Goal: Complete application form

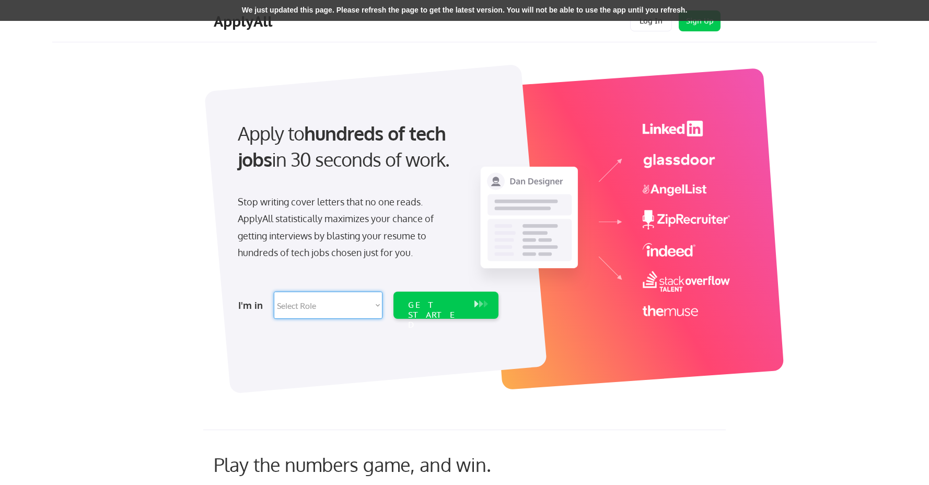
select select ""marketing___comms""
click option "Marketing & Growth" at bounding box center [0, 0] width 0 height 0
select select ""marketing___comms""
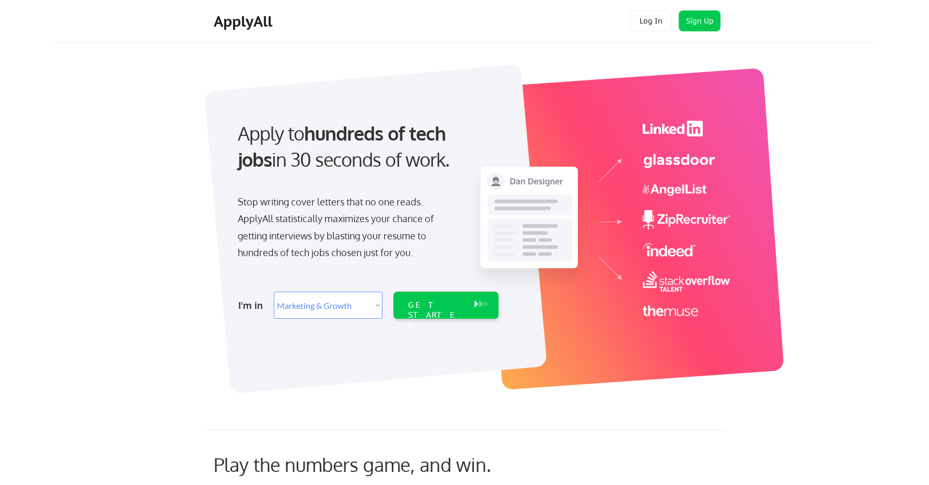
select select ""marketing___comms""
click option "Marketing & Growth" at bounding box center [0, 0] width 0 height 0
click at [457, 309] on div "GET STARTED" at bounding box center [436, 315] width 56 height 30
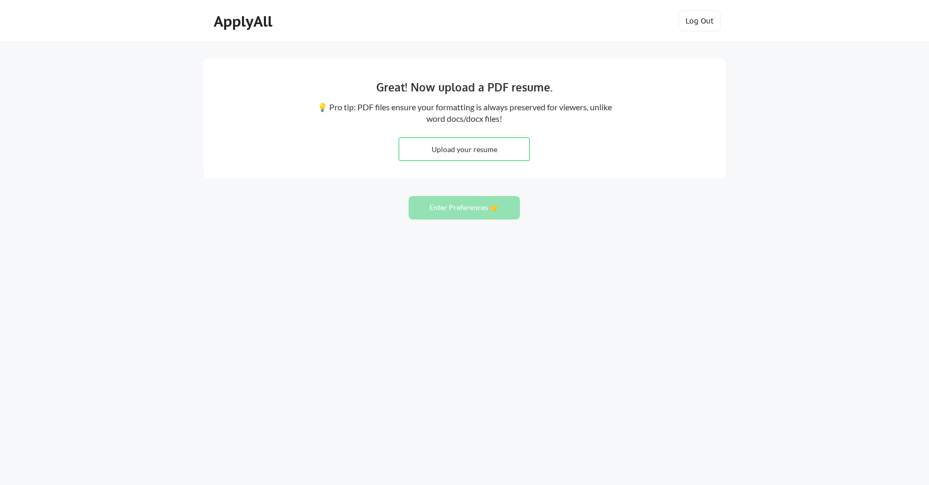
click at [451, 151] on input "file" at bounding box center [464, 149] width 130 height 22
click at [462, 150] on input "file" at bounding box center [464, 149] width 130 height 22
type input "C:\fakepath\Joshua_Shirer_Resume.pdf"
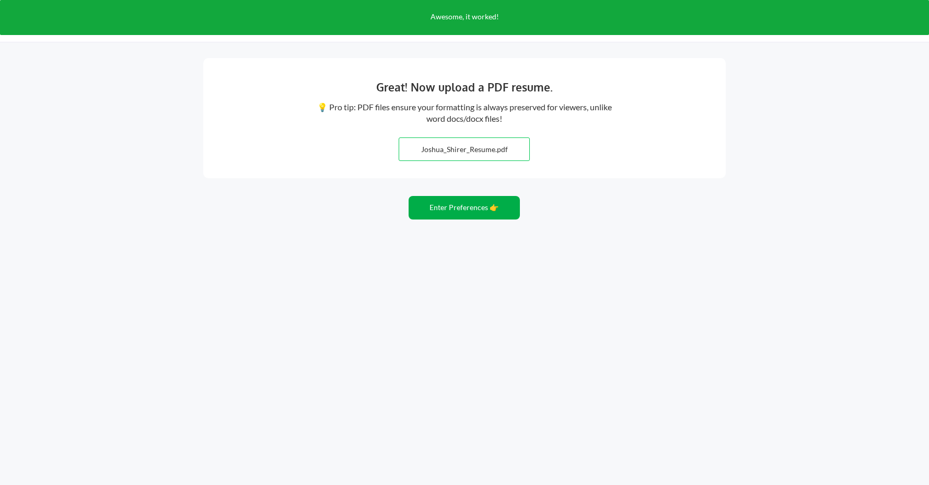
click at [464, 205] on button "Enter Preferences 👉" at bounding box center [464, 208] width 111 height 24
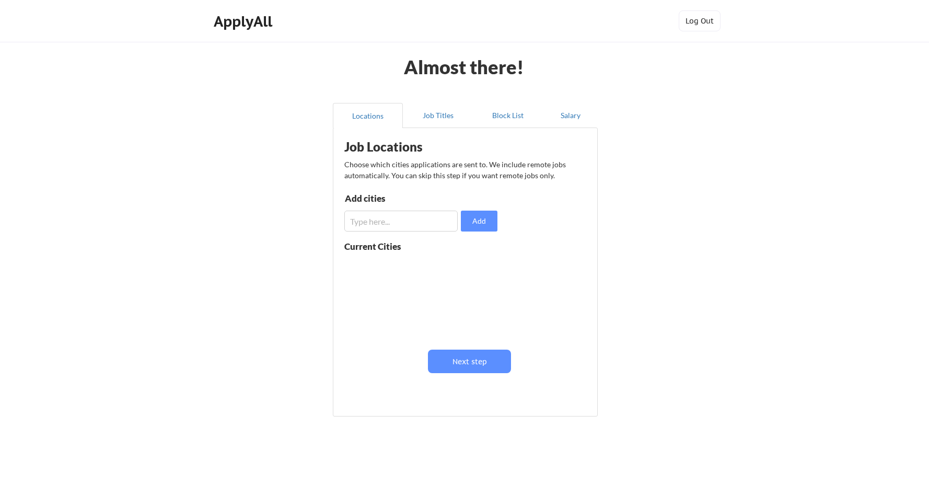
click at [396, 221] on input "input" at bounding box center [401, 221] width 113 height 21
type input "Nashville, TN"
click at [485, 223] on button "Add" at bounding box center [479, 221] width 37 height 21
click at [383, 220] on input "input" at bounding box center [401, 221] width 113 height 21
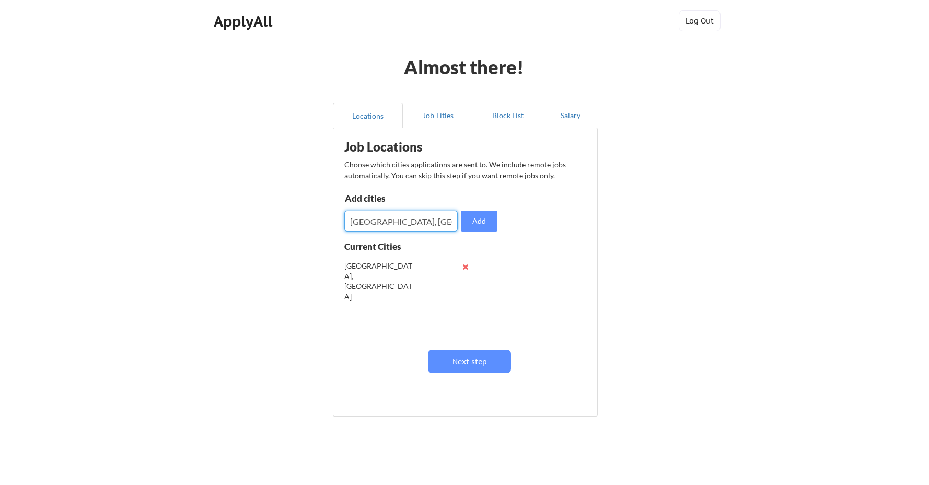
type input "Lebanon, TN"
click at [470, 225] on button "Add" at bounding box center [479, 221] width 37 height 21
click at [377, 218] on input "input" at bounding box center [401, 221] width 113 height 21
type input "Hendersonville, TN"
drag, startPoint x: 487, startPoint y: 224, endPoint x: 481, endPoint y: 223, distance: 5.3
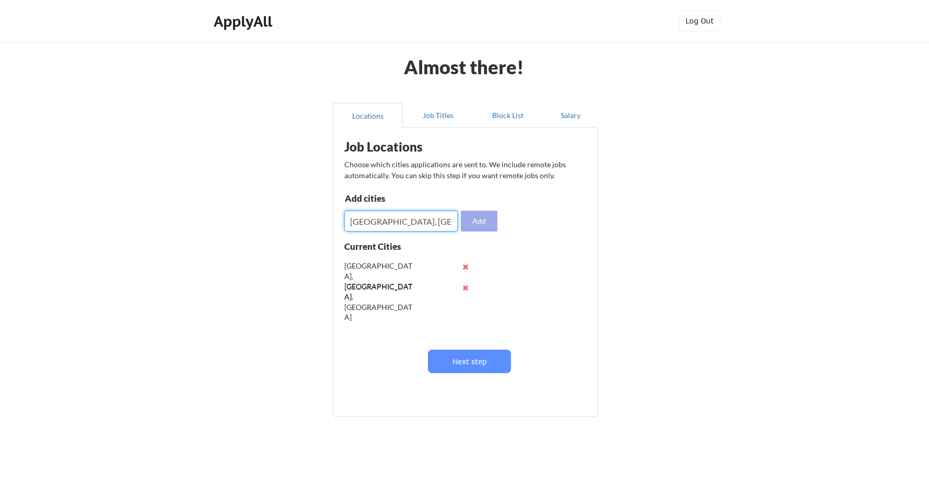
click at [487, 224] on button "Add" at bounding box center [479, 221] width 37 height 21
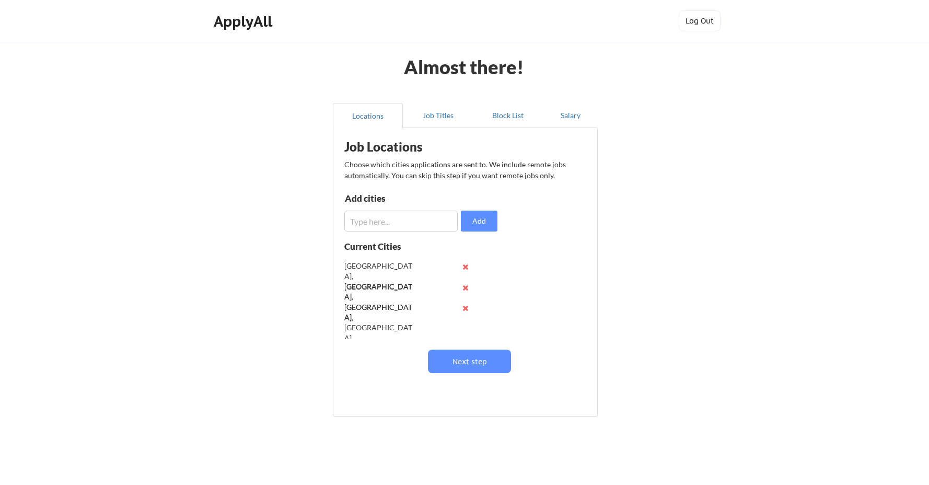
click at [378, 224] on input "input" at bounding box center [401, 221] width 113 height 21
type input "Gallatin, TN"
click at [487, 226] on button "Add" at bounding box center [479, 221] width 37 height 21
click at [370, 227] on input "input" at bounding box center [401, 221] width 113 height 21
type input "Mt. Juliet, TN"
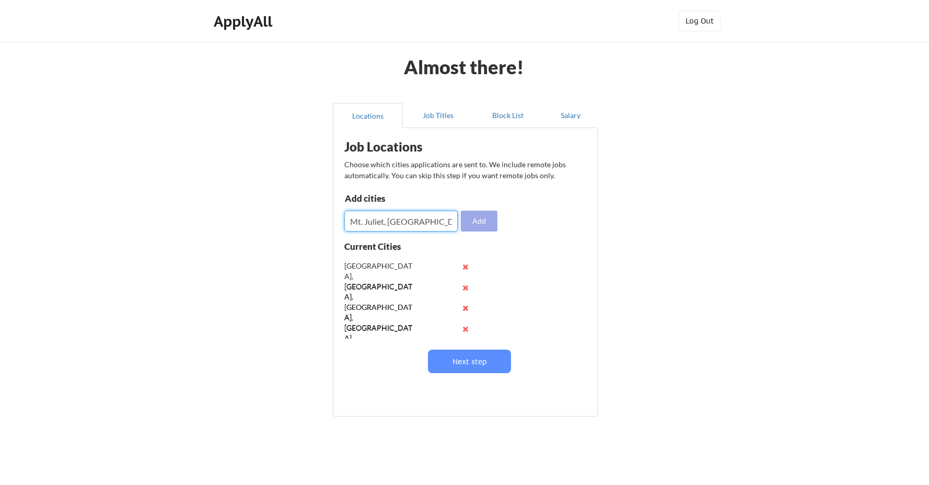
click at [476, 224] on button "Add" at bounding box center [479, 221] width 37 height 21
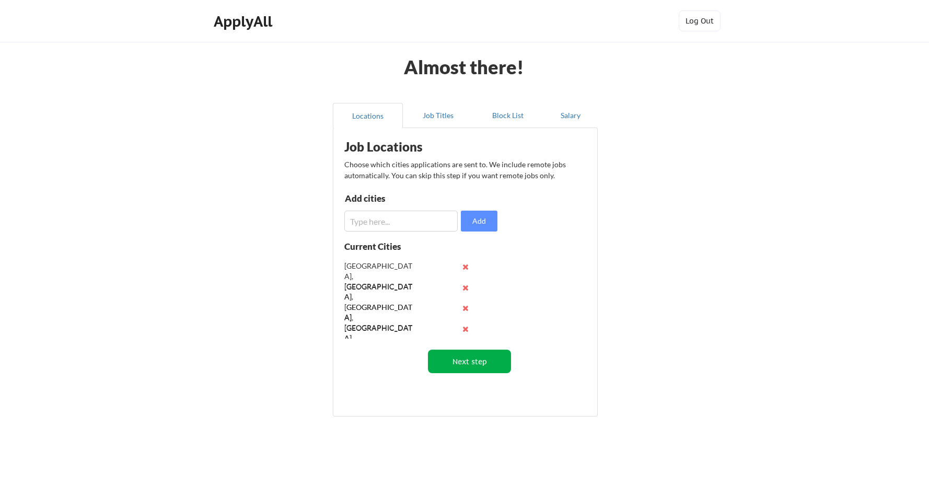
click at [469, 362] on button "Next step" at bounding box center [469, 362] width 83 height 24
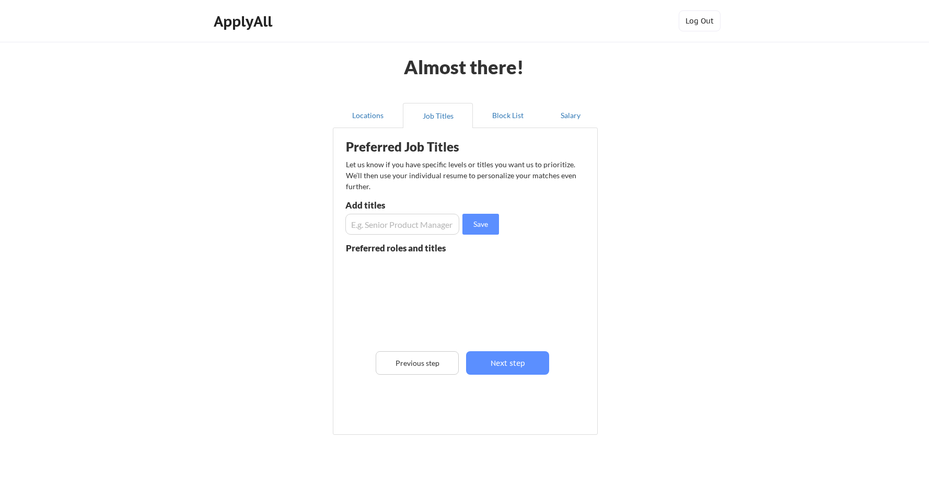
scroll to position [1, 0]
click at [394, 228] on input "input" at bounding box center [403, 224] width 114 height 21
type input "Marketing Manager"
click at [472, 229] on button "Save" at bounding box center [481, 224] width 37 height 21
click at [402, 226] on input "input" at bounding box center [403, 224] width 114 height 21
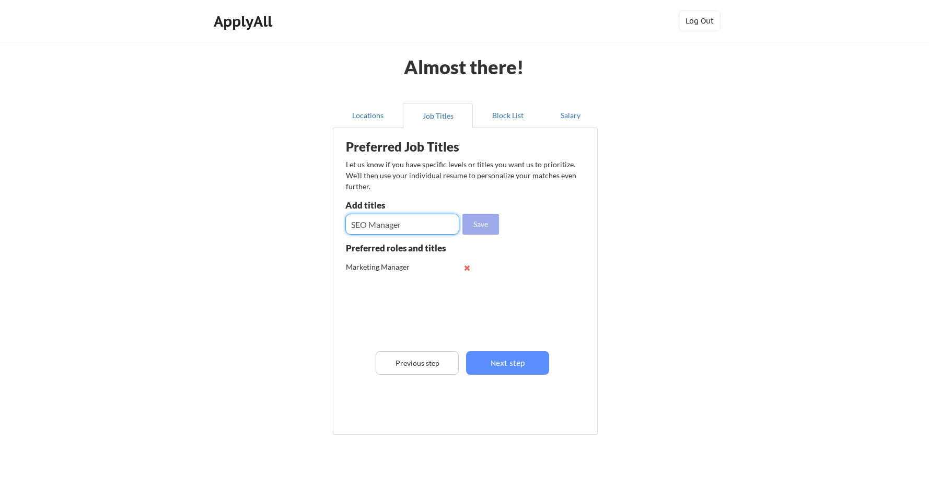
type input "SEO Manager"
click at [479, 226] on button "Save" at bounding box center [481, 224] width 37 height 21
click at [387, 227] on input "input" at bounding box center [403, 224] width 114 height 21
type input "SEM Manager"
click at [485, 226] on button "Save" at bounding box center [481, 224] width 37 height 21
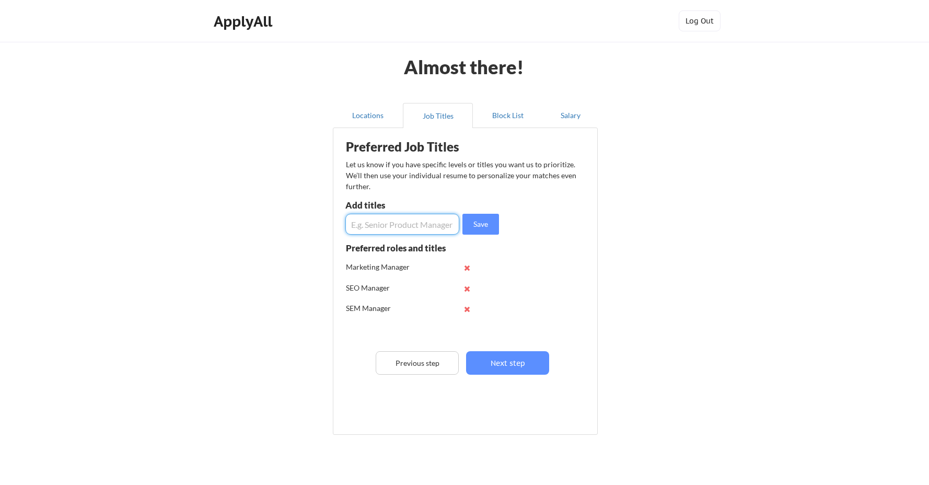
click at [409, 226] on input "input" at bounding box center [403, 224] width 114 height 21
type input "Digital Project Manager"
click at [473, 226] on button "Save" at bounding box center [481, 224] width 37 height 21
click at [407, 225] on input "input" at bounding box center [403, 224] width 114 height 21
click at [522, 363] on button "Next step" at bounding box center [507, 363] width 83 height 24
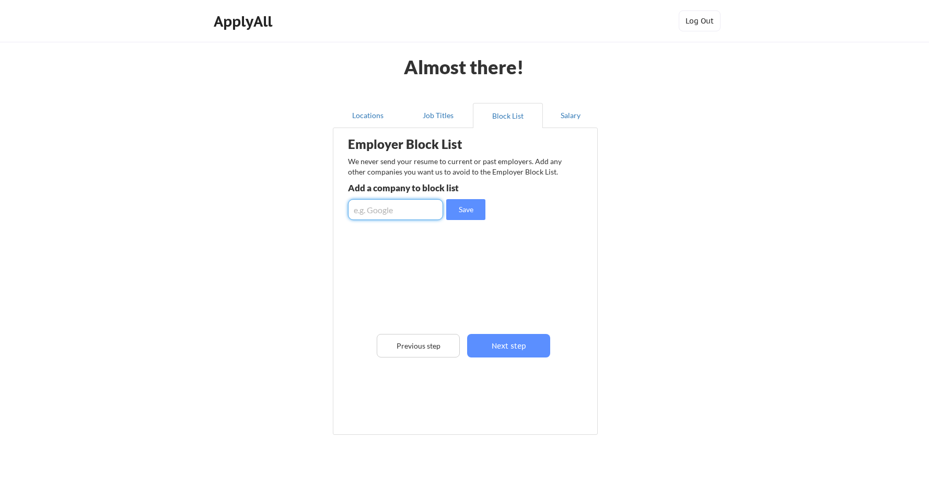
click at [389, 209] on input "input" at bounding box center [395, 209] width 95 height 21
type input "JKS Digital LLC"
click at [472, 212] on button "Save" at bounding box center [465, 209] width 39 height 21
click at [373, 208] on input "input" at bounding box center [395, 209] width 95 height 21
type input "R Public Relations"
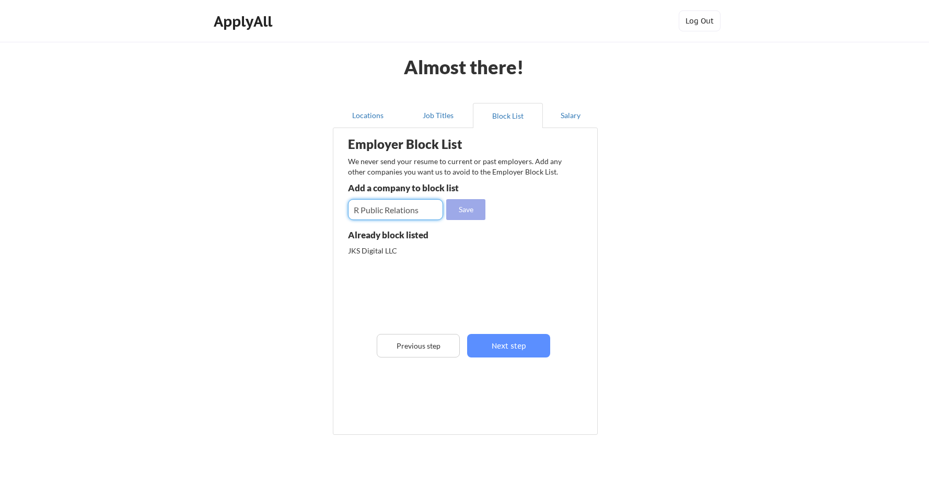
click at [477, 208] on button "Save" at bounding box center [465, 209] width 39 height 21
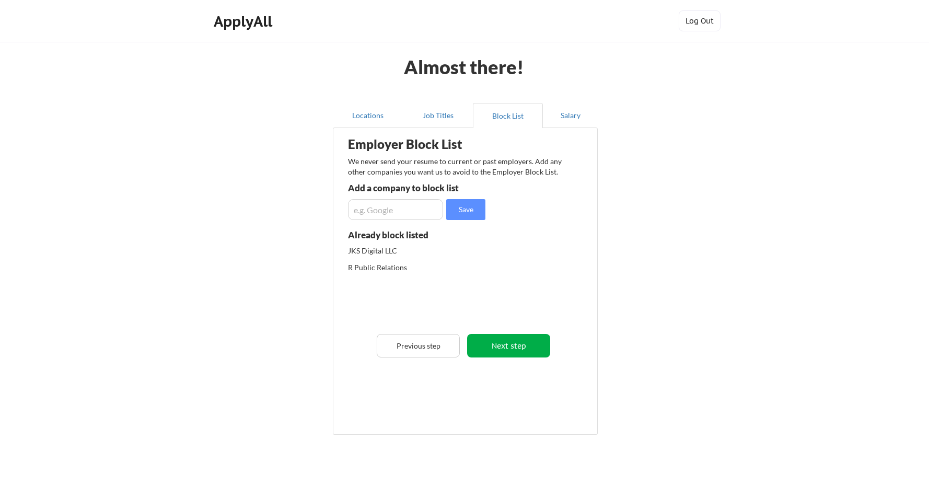
click at [511, 345] on button "Next step" at bounding box center [508, 346] width 83 height 24
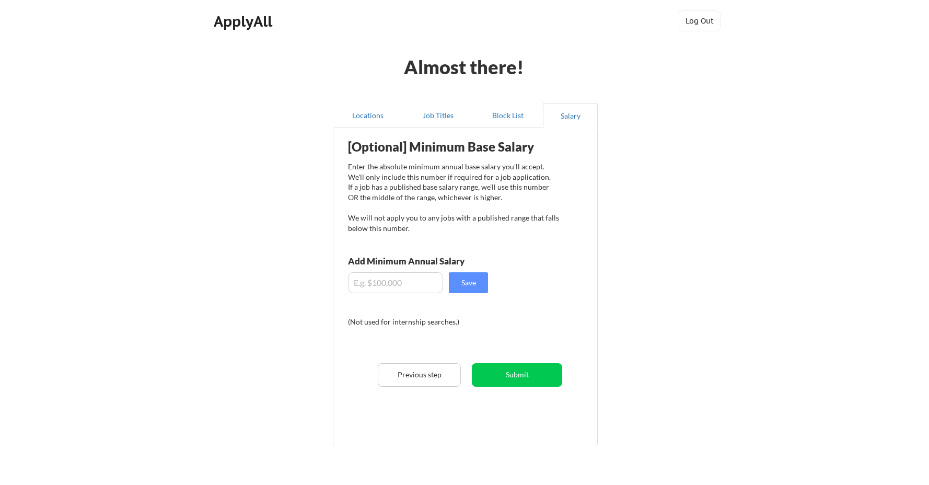
click at [380, 283] on input "input" at bounding box center [395, 282] width 95 height 21
type input "$80,000"
click at [470, 284] on button "Save" at bounding box center [468, 282] width 39 height 21
click at [511, 374] on button "Submit" at bounding box center [517, 375] width 90 height 24
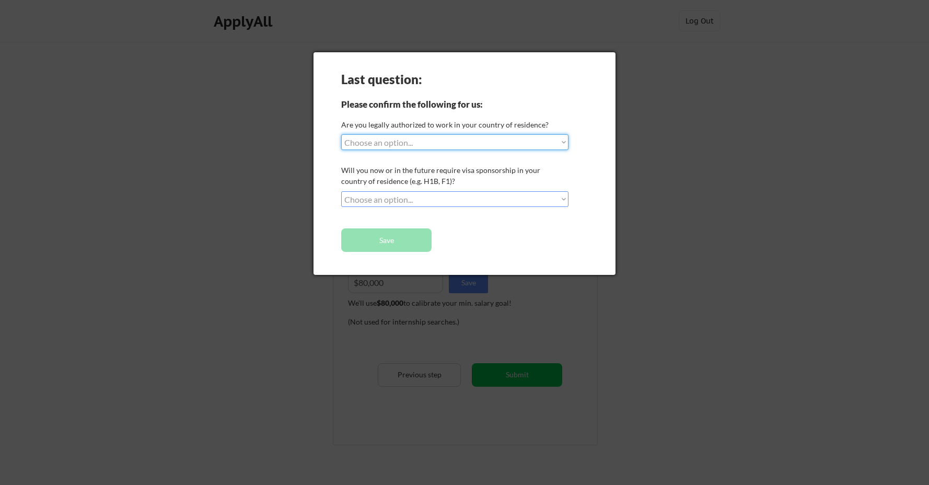
click at [341, 134] on select "Choose an option... Yes, I am a US Citizen Yes, I am a Canadian Citizen Yes, I …" at bounding box center [454, 142] width 227 height 16
select select ""yes__i_am_a_us_citizen""
click option "Yes, I am a US Citizen" at bounding box center [0, 0] width 0 height 0
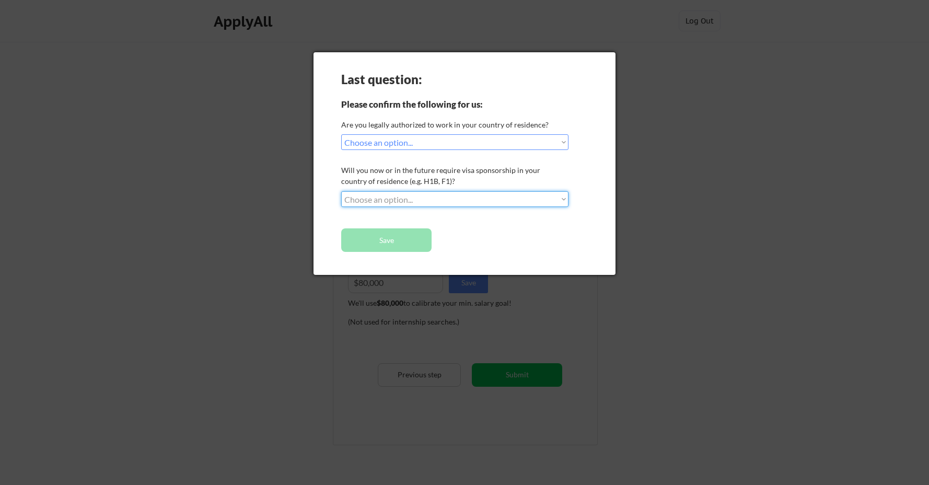
click at [341, 191] on select "Choose an option... No, I will not need sponsorship Yes, I will need sponsorship" at bounding box center [454, 199] width 227 height 16
select select ""no__i_will_not_need_sponsorship""
click option "No, I will not need sponsorship" at bounding box center [0, 0] width 0 height 0
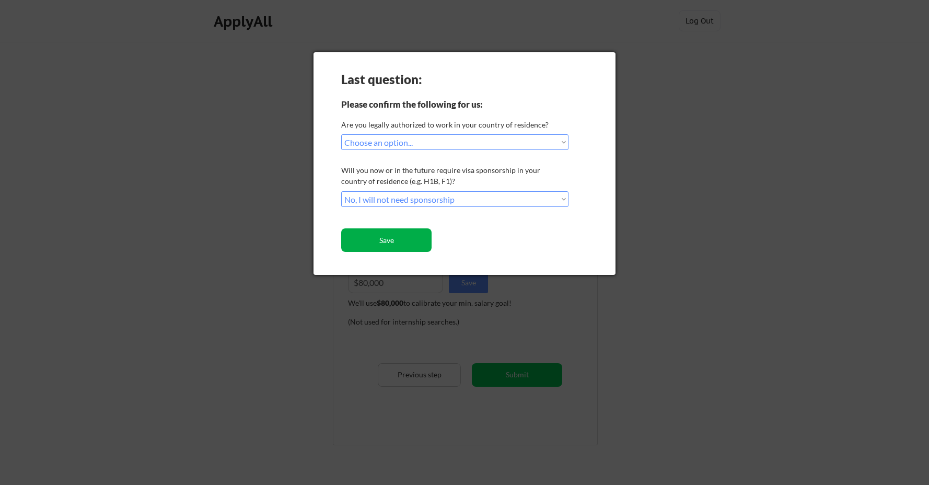
click at [380, 243] on button "Save" at bounding box center [386, 240] width 90 height 24
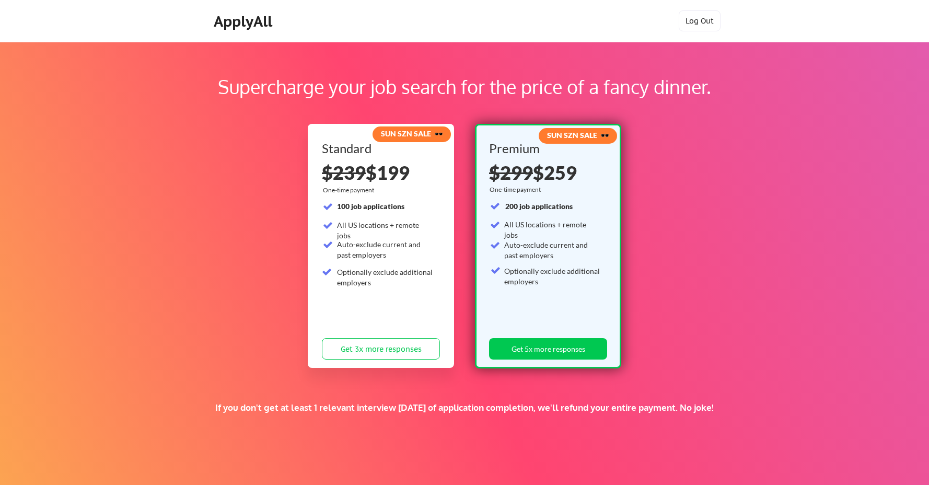
drag, startPoint x: 236, startPoint y: 22, endPoint x: 245, endPoint y: 22, distance: 8.9
click at [236, 22] on div "ApplyAll" at bounding box center [245, 22] width 62 height 18
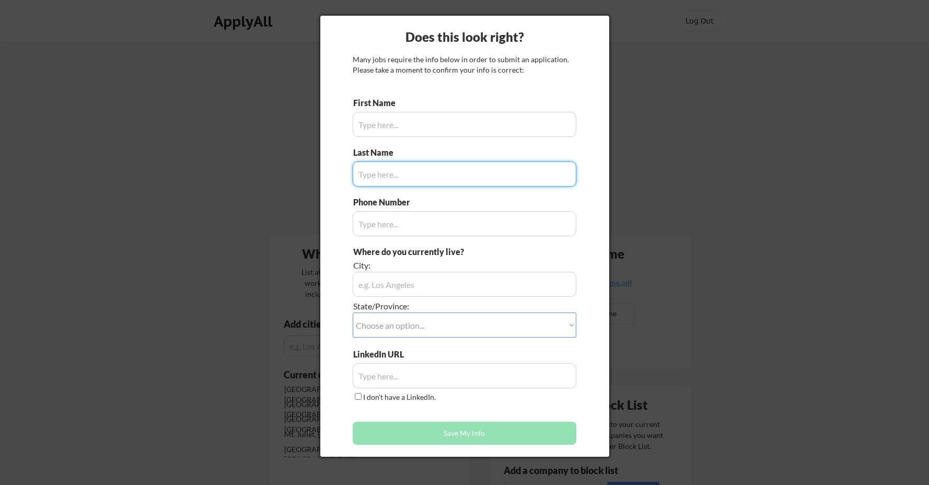
click at [622, 34] on div at bounding box center [464, 242] width 929 height 485
